Goal: Task Accomplishment & Management: Manage account settings

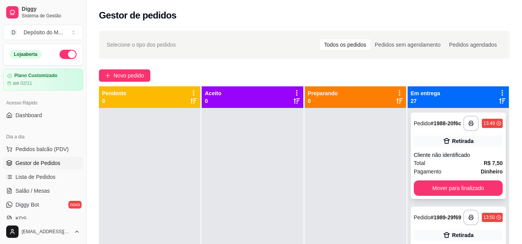
click at [461, 194] on button "Mover para finalizado" at bounding box center [458, 188] width 89 height 15
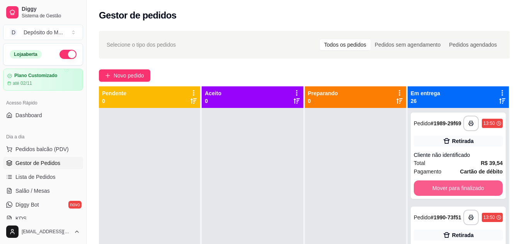
click at [461, 194] on button "Mover para finalizado" at bounding box center [458, 188] width 89 height 15
click at [461, 194] on button "Mover para finalizado" at bounding box center [458, 188] width 86 height 15
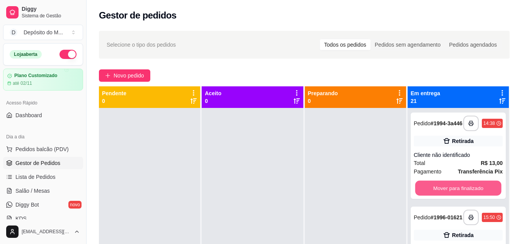
click at [461, 194] on button "Mover para finalizado" at bounding box center [458, 188] width 86 height 15
click at [461, 193] on button "Mover para finalizado" at bounding box center [458, 188] width 86 height 15
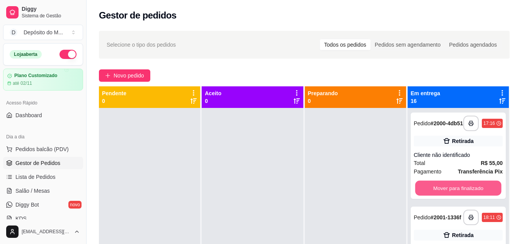
click at [461, 193] on button "Mover para finalizado" at bounding box center [458, 188] width 86 height 15
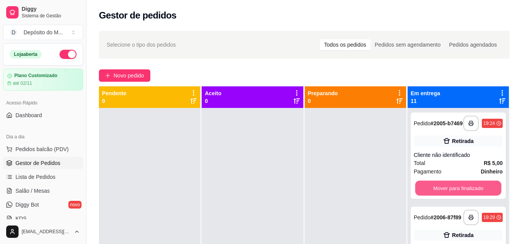
click at [461, 193] on button "Mover para finalizado" at bounding box center [458, 188] width 86 height 15
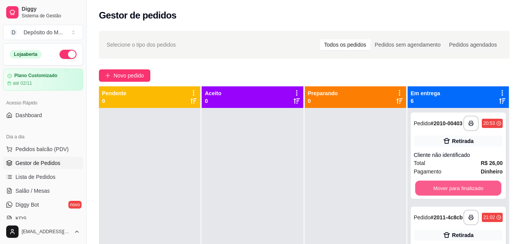
click at [461, 193] on button "Mover para finalizado" at bounding box center [458, 188] width 86 height 15
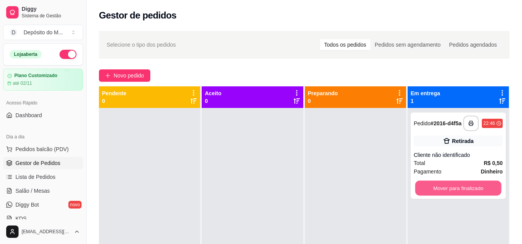
click at [461, 193] on button "Mover para finalizado" at bounding box center [458, 188] width 86 height 15
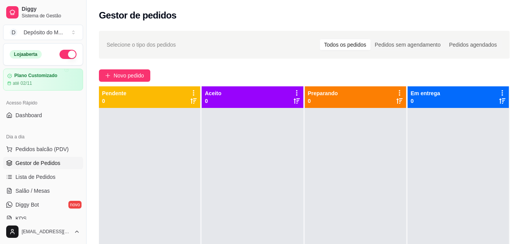
scroll to position [154, 0]
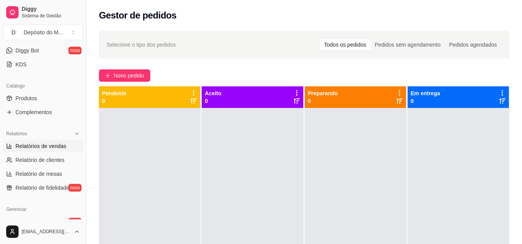
click at [56, 151] on link "Relatórios de vendas" at bounding box center [43, 146] width 80 height 12
select select "ALL"
select select "0"
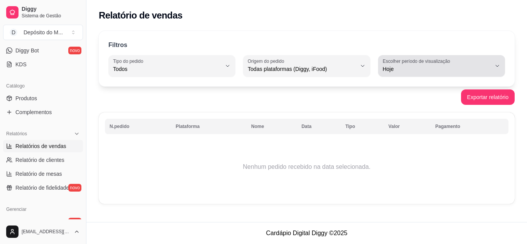
click at [445, 63] on label "Escolher período de visualização" at bounding box center [418, 61] width 70 height 7
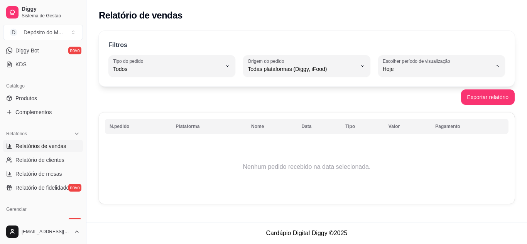
click at [424, 99] on span "Ontem" at bounding box center [438, 100] width 103 height 7
type input "1"
select select "1"
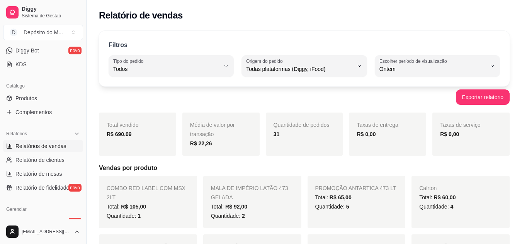
click at [284, 155] on div "Quantidade de pedidos 31" at bounding box center [304, 134] width 77 height 43
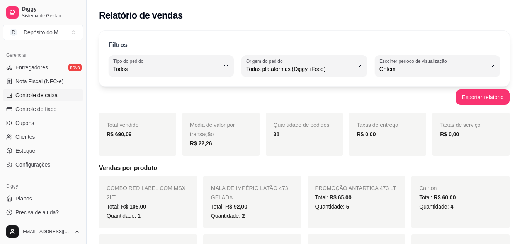
click at [41, 97] on span "Controle de caixa" at bounding box center [36, 96] width 42 height 8
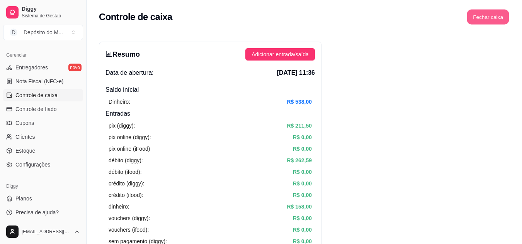
click at [498, 16] on button "Fechar caixa" at bounding box center [488, 17] width 42 height 15
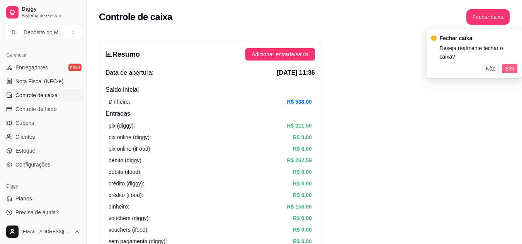
click at [507, 64] on span "Sim" at bounding box center [509, 68] width 9 height 8
